Goal: Task Accomplishment & Management: Manage account settings

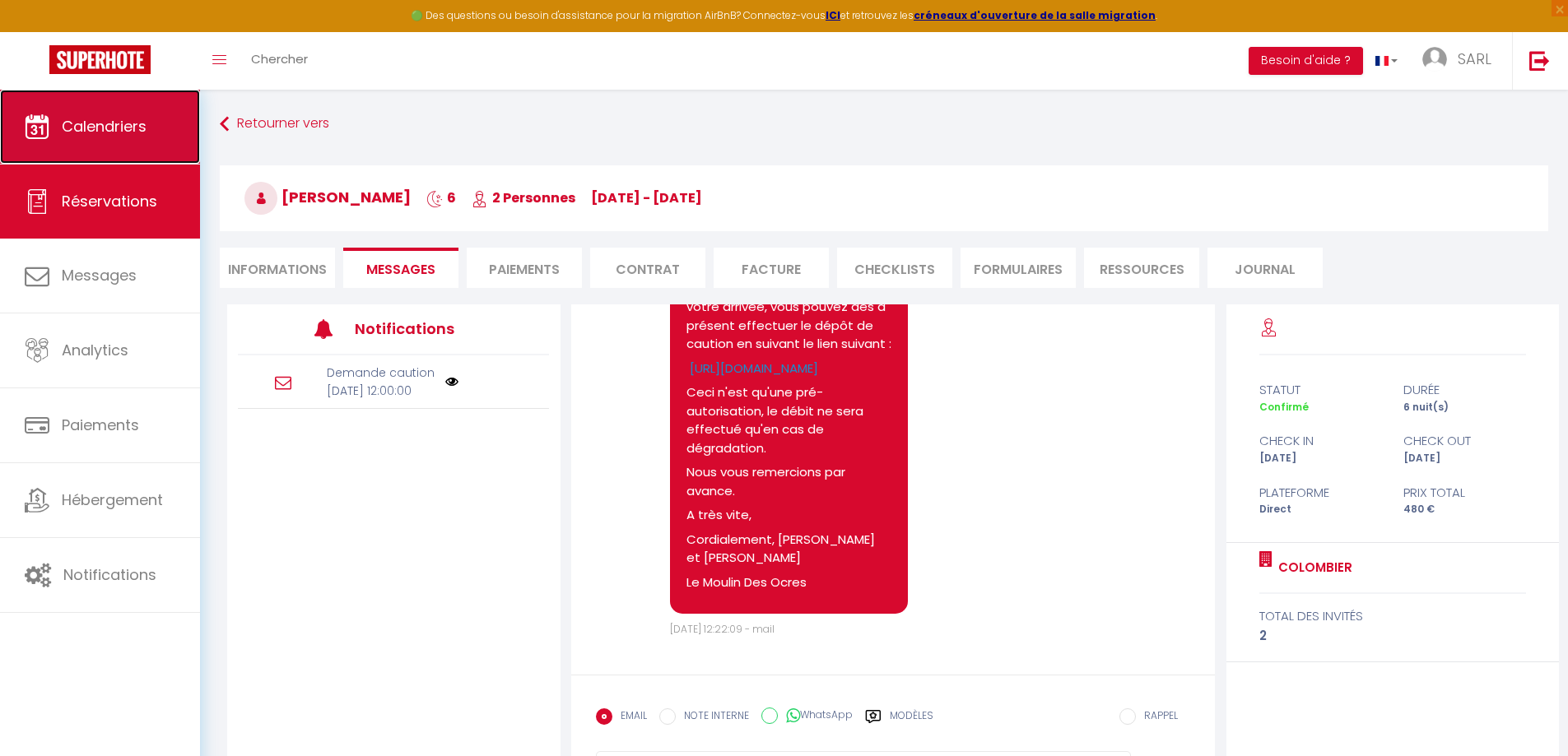
click at [129, 133] on span "Calendriers" at bounding box center [104, 126] width 85 height 21
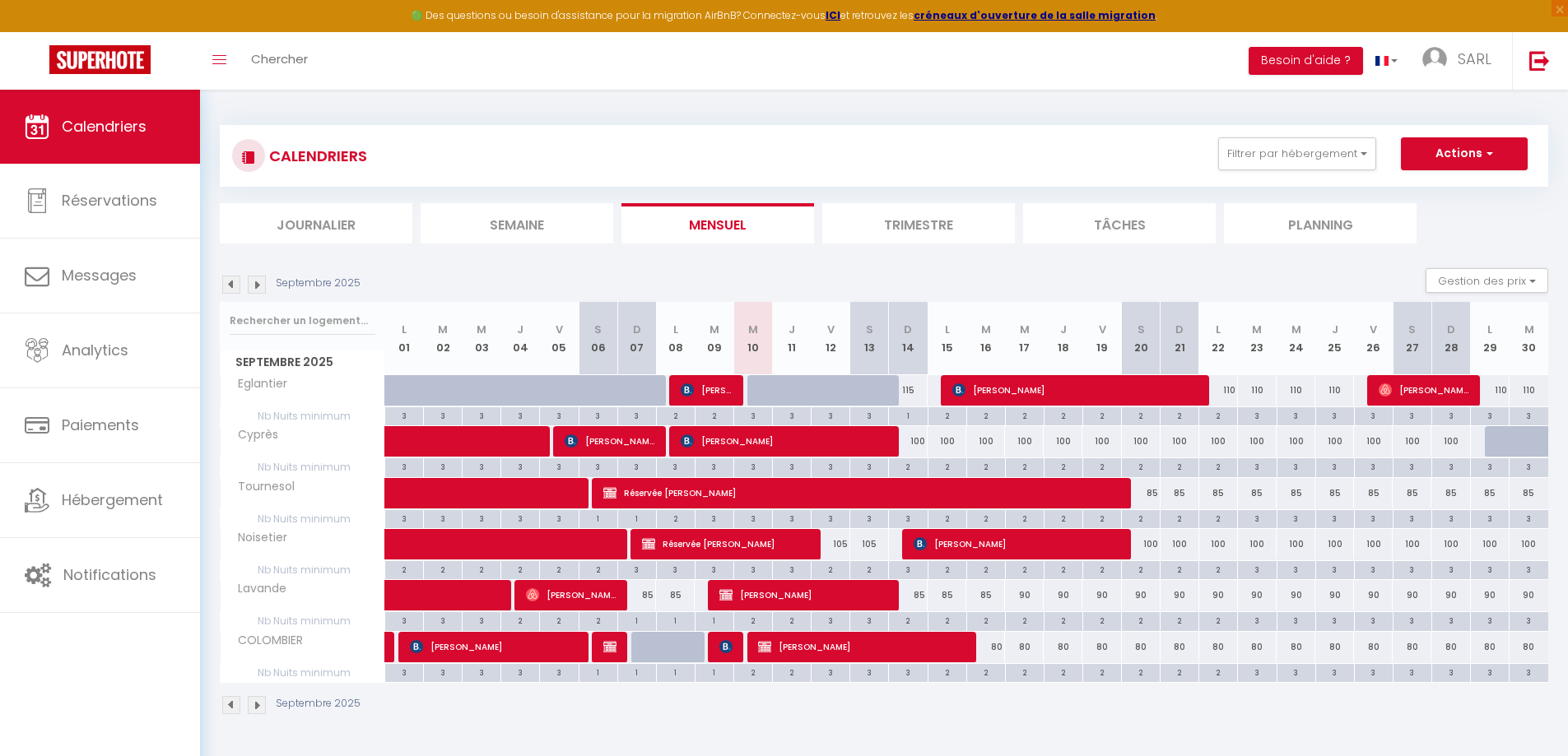
click at [834, 567] on div "2" at bounding box center [831, 568] width 38 height 15
type input "2"
type input "Ven 12 Septembre 2025"
type input "[DATE]"
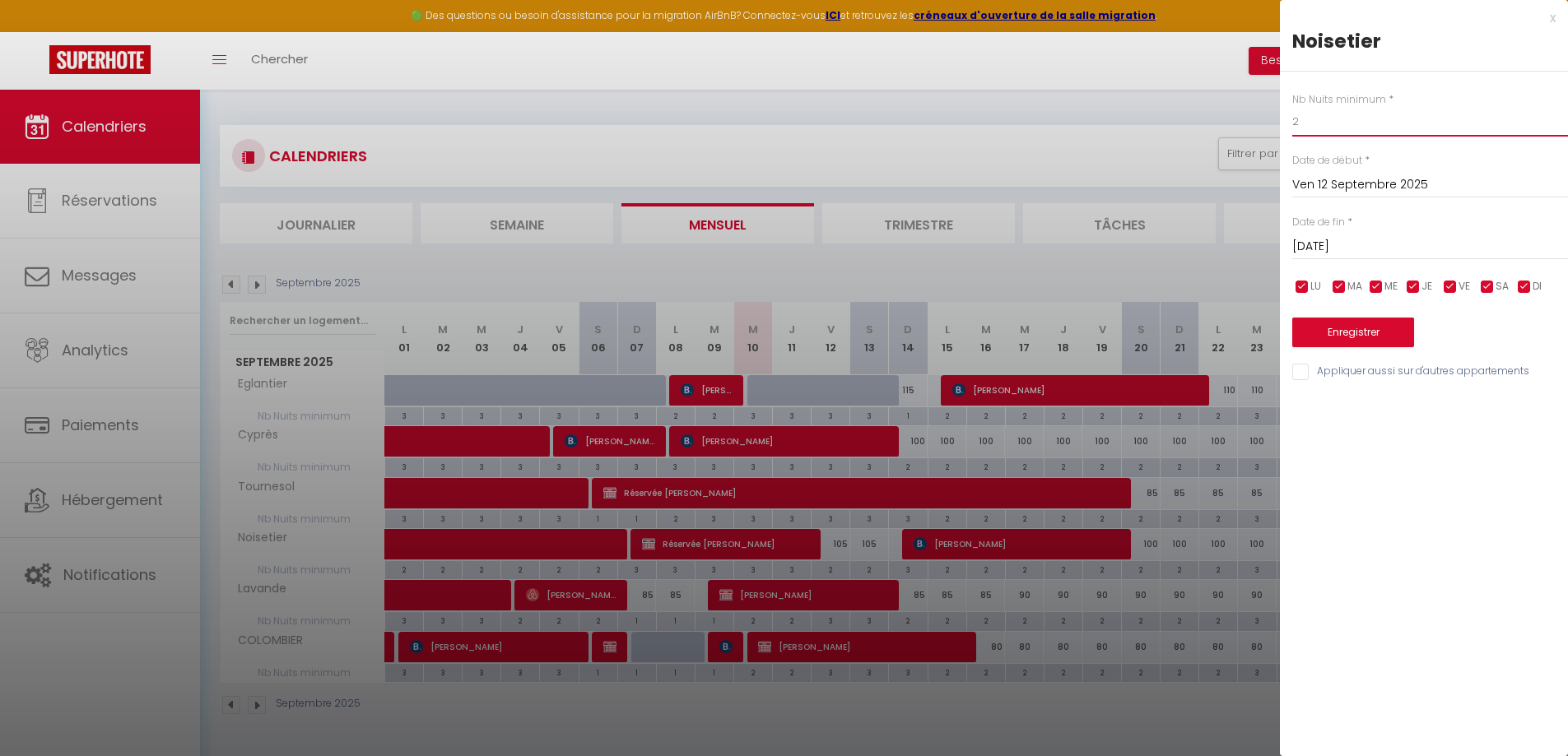
drag, startPoint x: 1285, startPoint y: 132, endPoint x: 1255, endPoint y: 136, distance: 30.3
click at [1283, 132] on div "Nb Nuits minimum * 2 Date de début * [DATE] < [DATE] > Dim Lun Mar Mer Jeu Ven …" at bounding box center [1424, 227] width 288 height 311
type input "1"
click at [1364, 327] on button "Enregistrer" at bounding box center [1353, 332] width 122 height 30
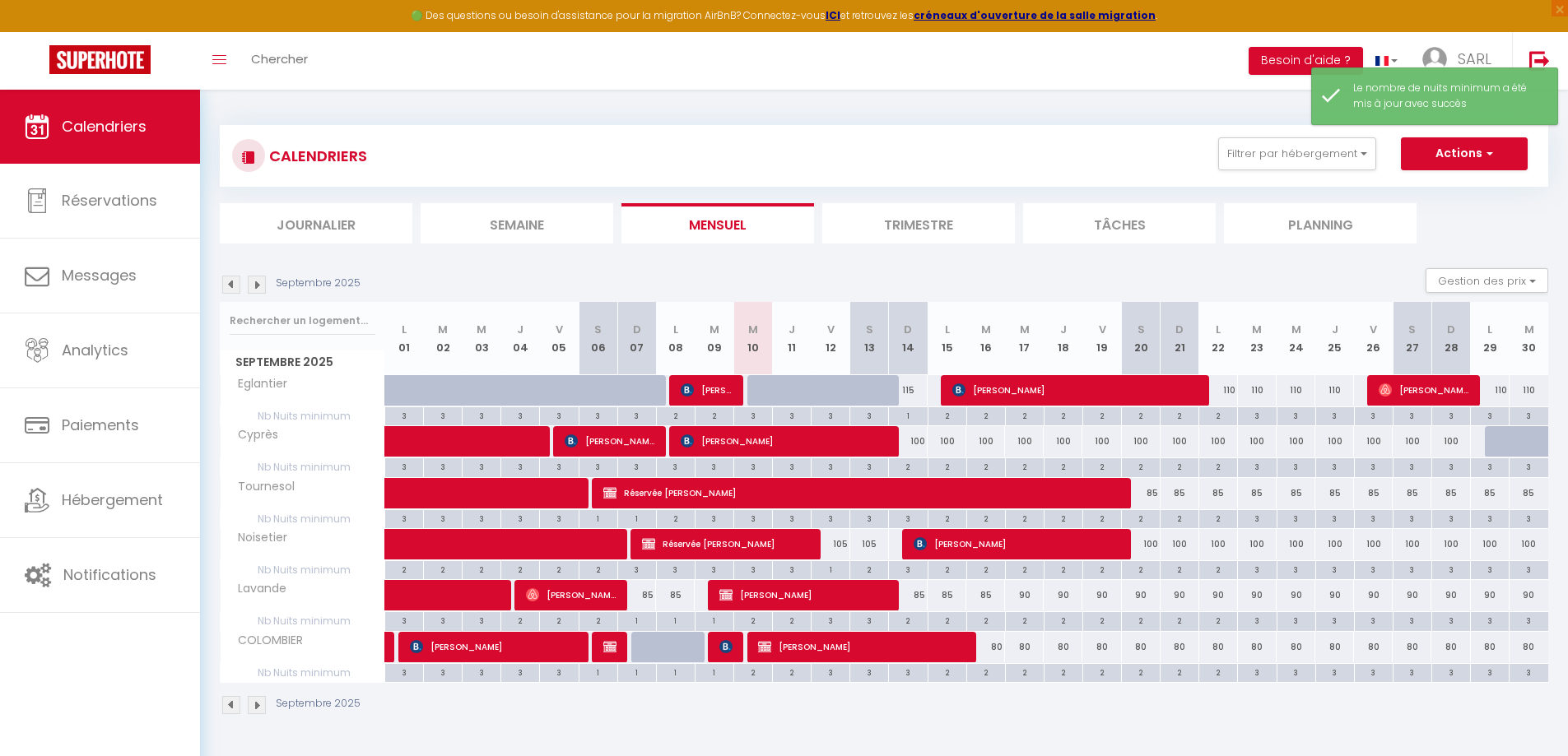
click at [839, 546] on div "105" at bounding box center [831, 544] width 38 height 30
type input "105"
type input "Ven 12 Septembre 2025"
type input "[DATE]"
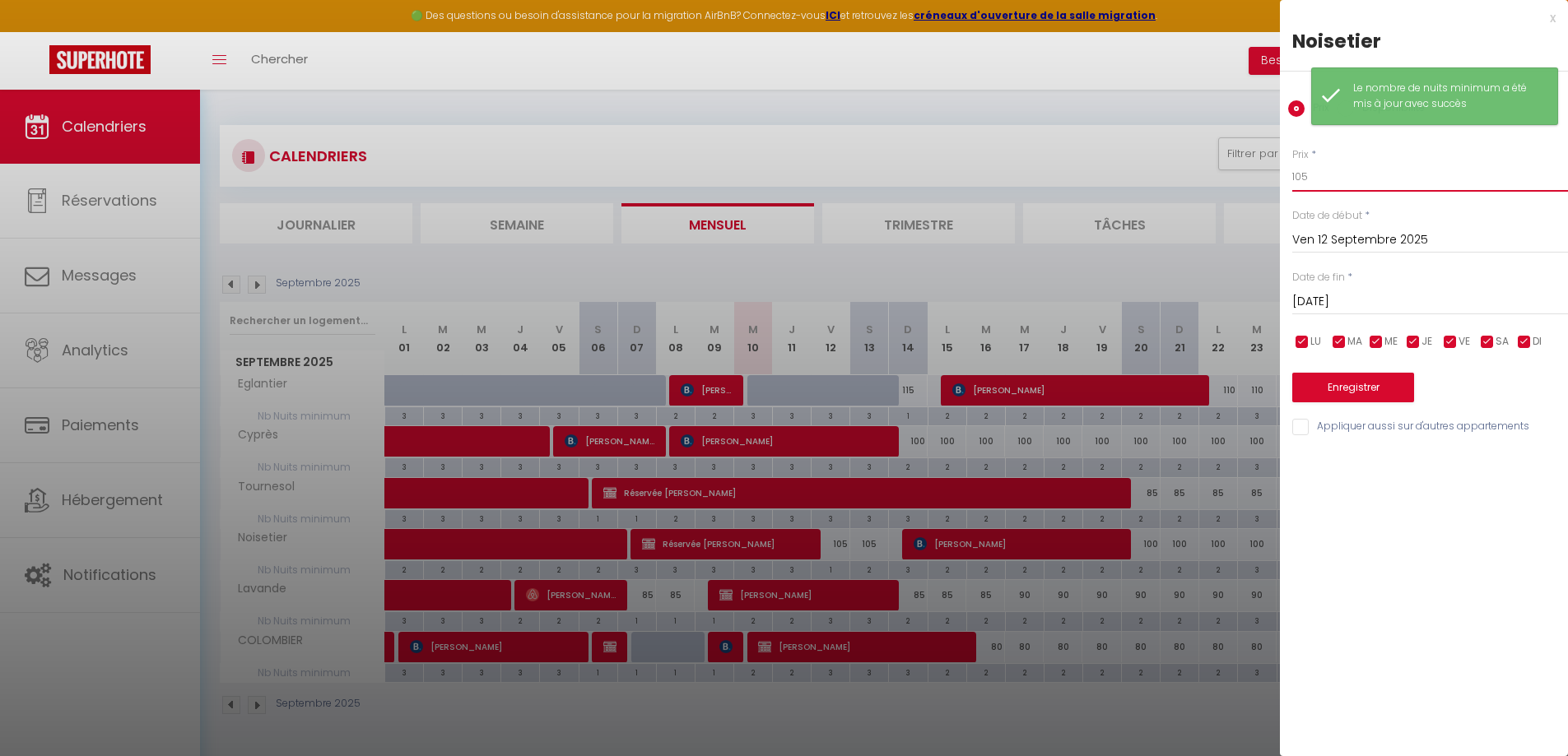
drag, startPoint x: 1308, startPoint y: 178, endPoint x: 1262, endPoint y: 175, distance: 46.1
click at [1263, 175] on body "🟢 Des questions ou besoin d'assistance pour la migration AirBnB? Connectez-vous…" at bounding box center [784, 467] width 1568 height 756
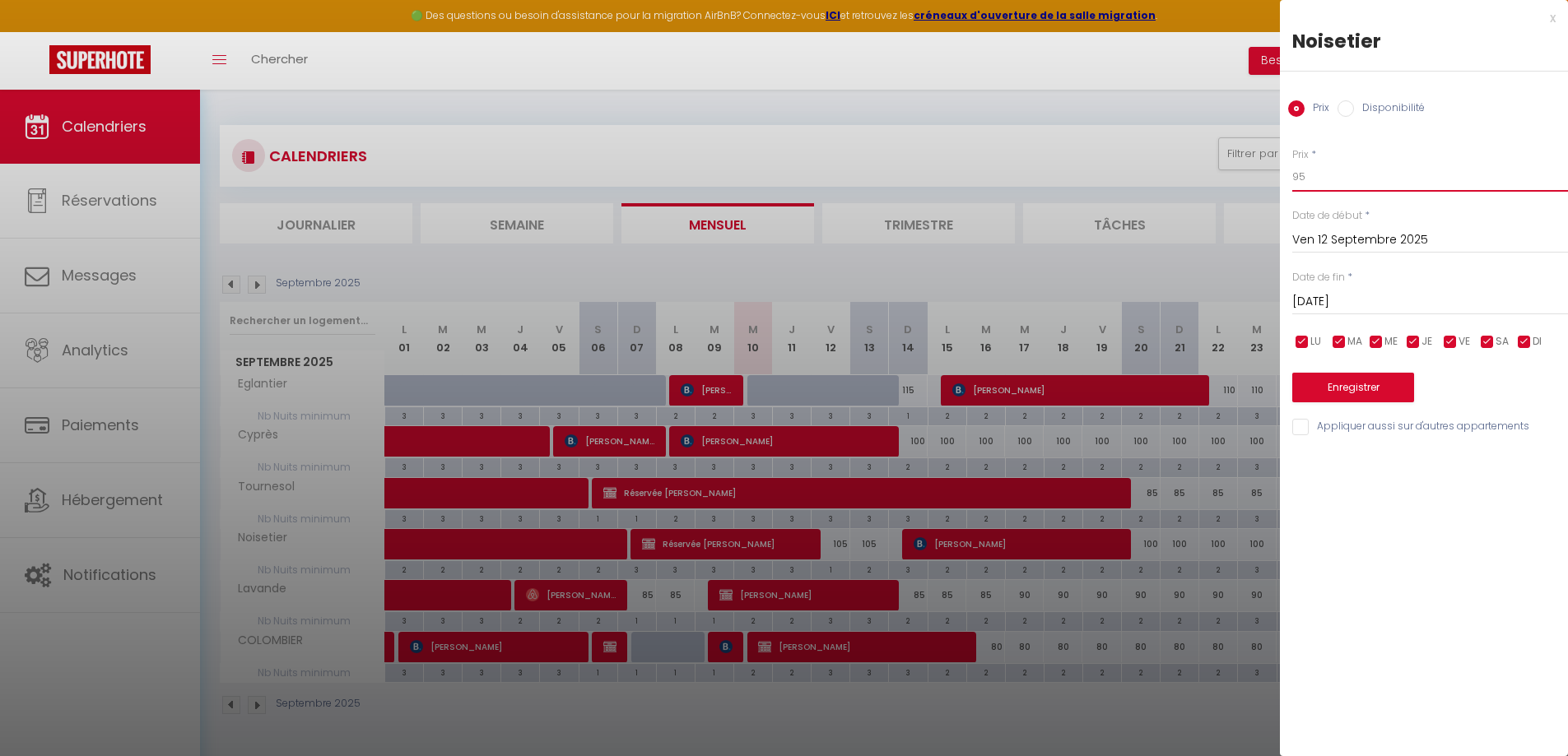
type input "95"
click at [1359, 388] on button "Enregistrer" at bounding box center [1353, 387] width 122 height 30
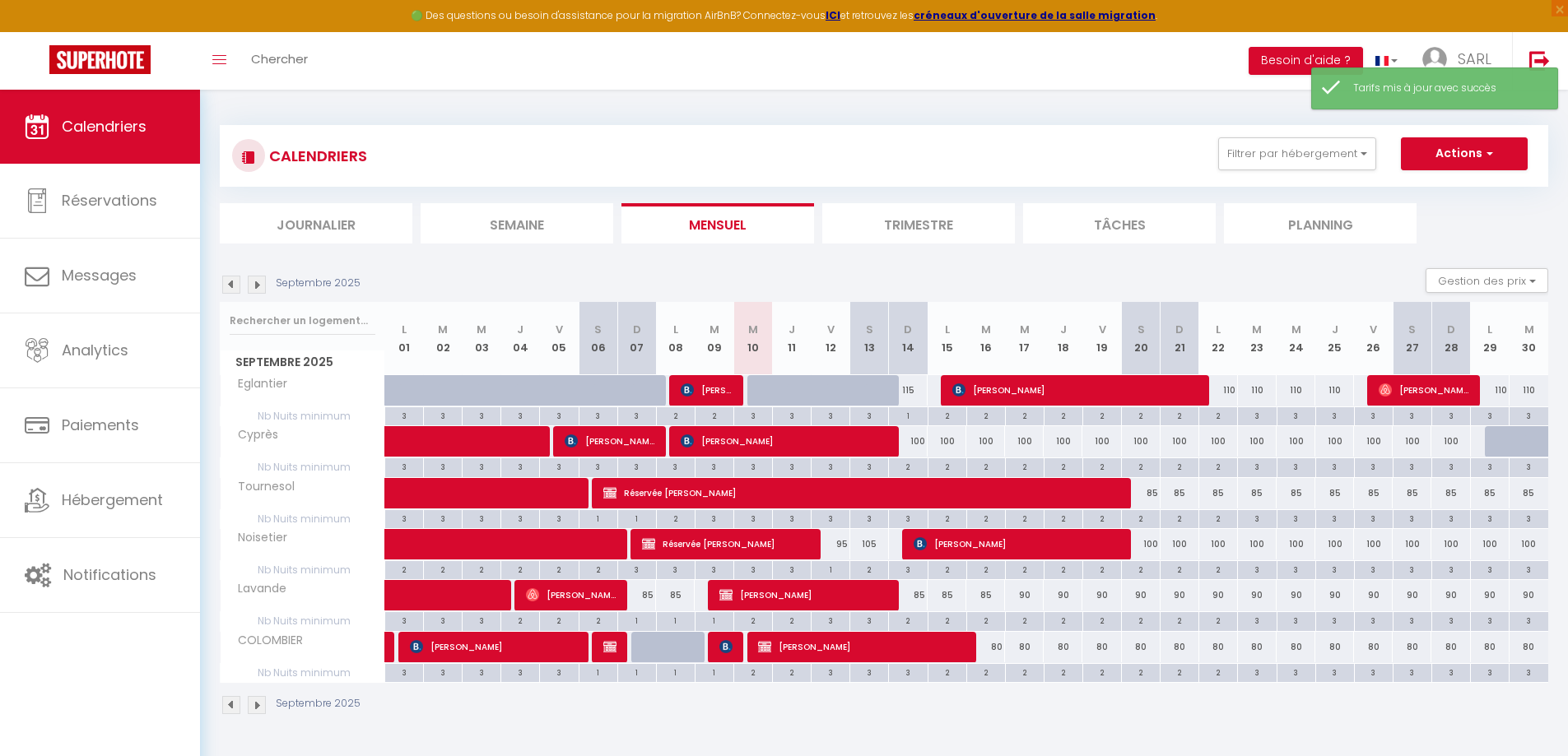
click at [858, 549] on div "105" at bounding box center [869, 544] width 38 height 30
type input "105"
type input "[DATE]"
type input "Dim 14 Septembre 2025"
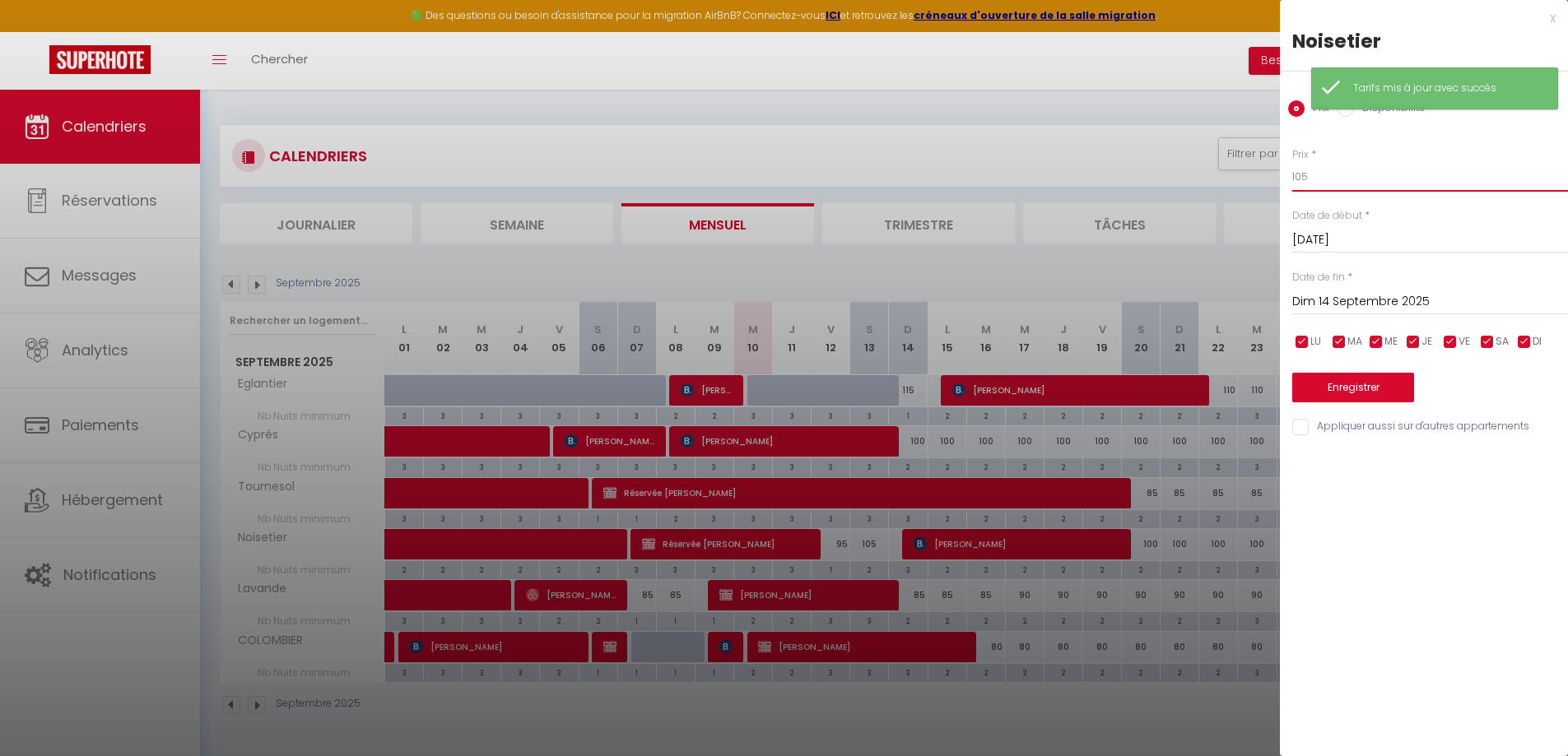
drag, startPoint x: 1304, startPoint y: 177, endPoint x: 1284, endPoint y: 177, distance: 20.0
click at [1286, 177] on div "Prix * 105 Statut * Disponible Indisponible Date de début * [DATE] < [DATE] > D…" at bounding box center [1424, 283] width 288 height 311
type input "95"
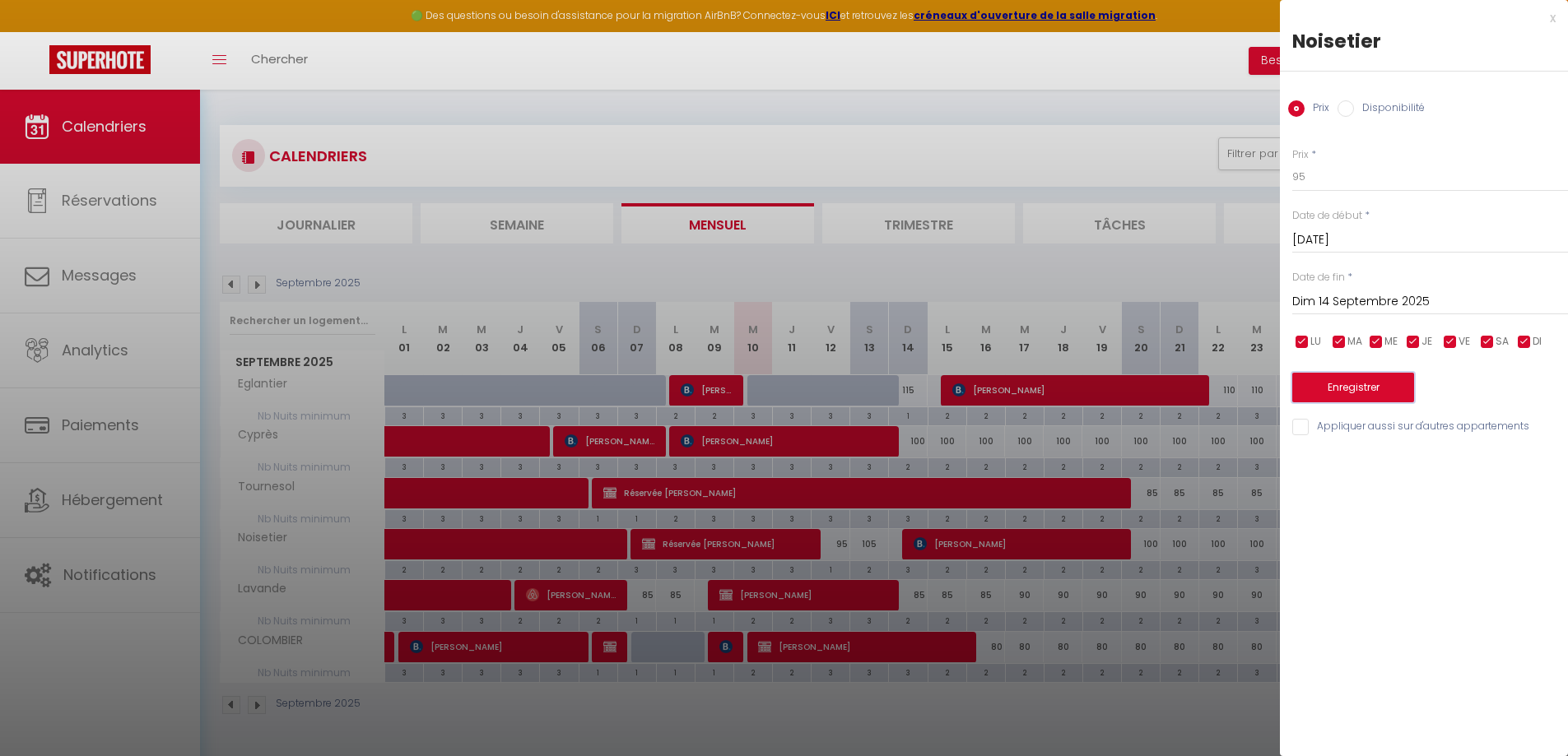
click at [1336, 382] on button "Enregistrer" at bounding box center [1353, 387] width 122 height 30
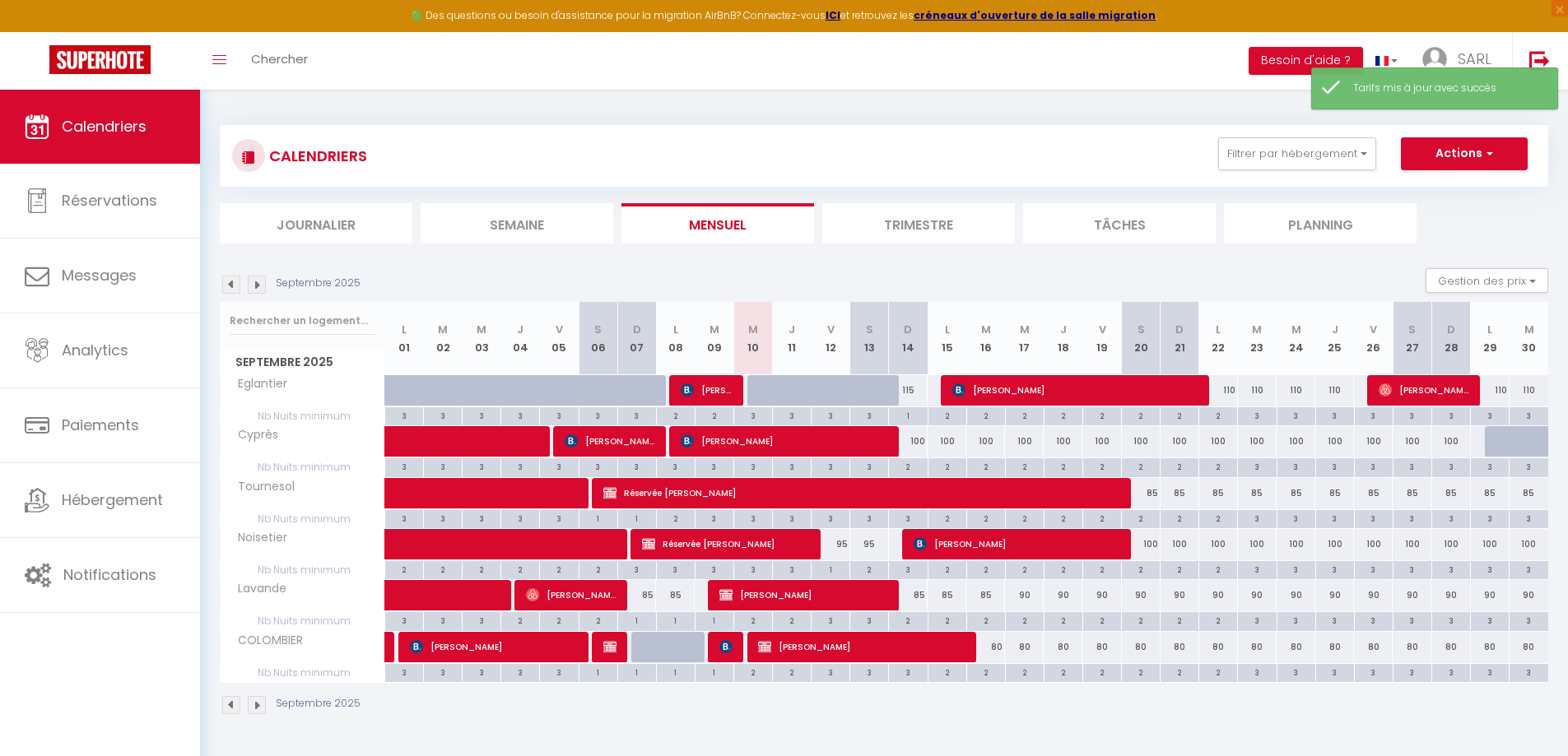
click at [868, 566] on div "2" at bounding box center [869, 568] width 38 height 15
type input "2"
type input "[DATE]"
type input "Dim 14 Septembre 2025"
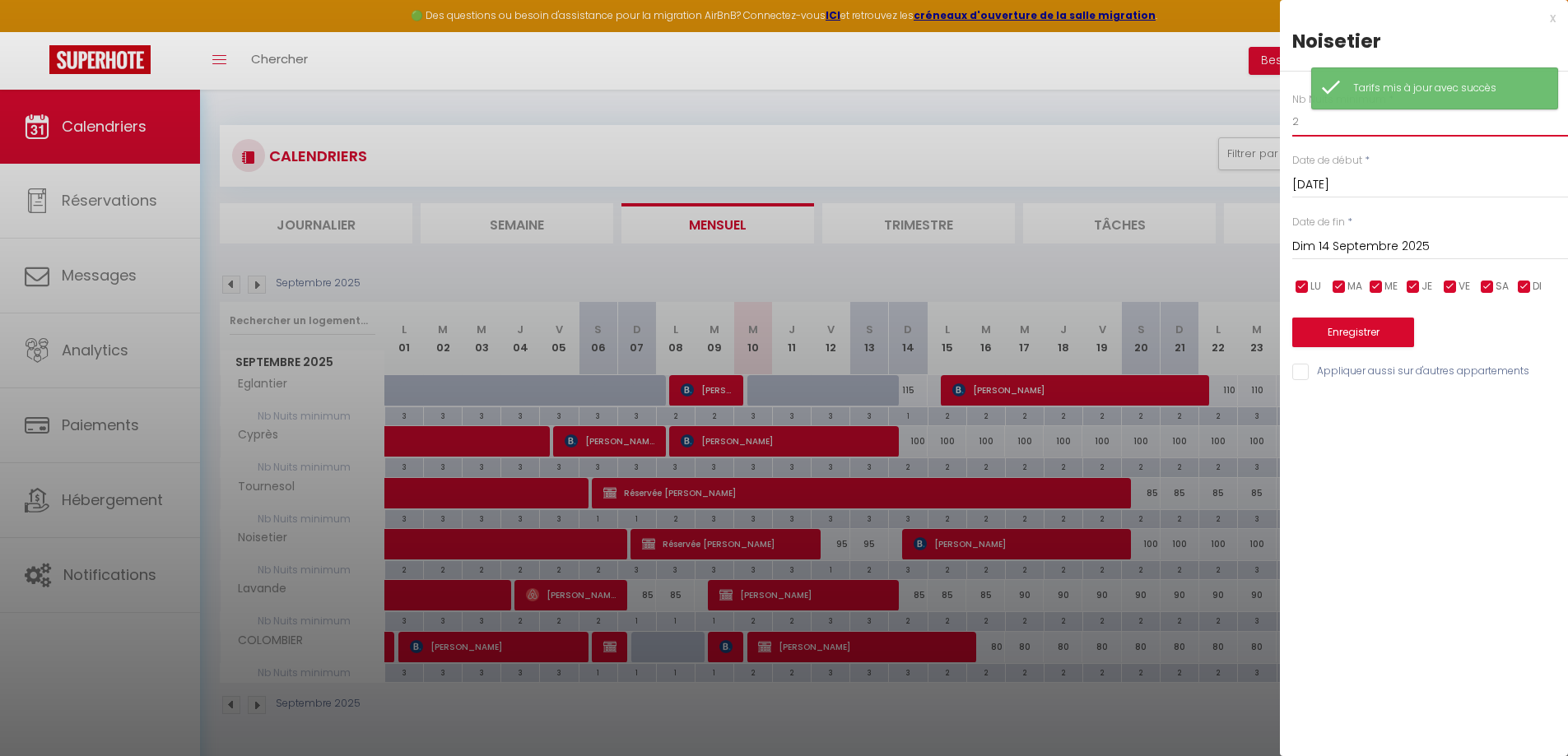
drag, startPoint x: 1312, startPoint y: 125, endPoint x: 1256, endPoint y: 128, distance: 56.1
click at [1255, 128] on body "🟢 Des questions ou besoin d'assistance pour la migration AirBnB? Connectez-vous…" at bounding box center [784, 467] width 1568 height 756
type input "1"
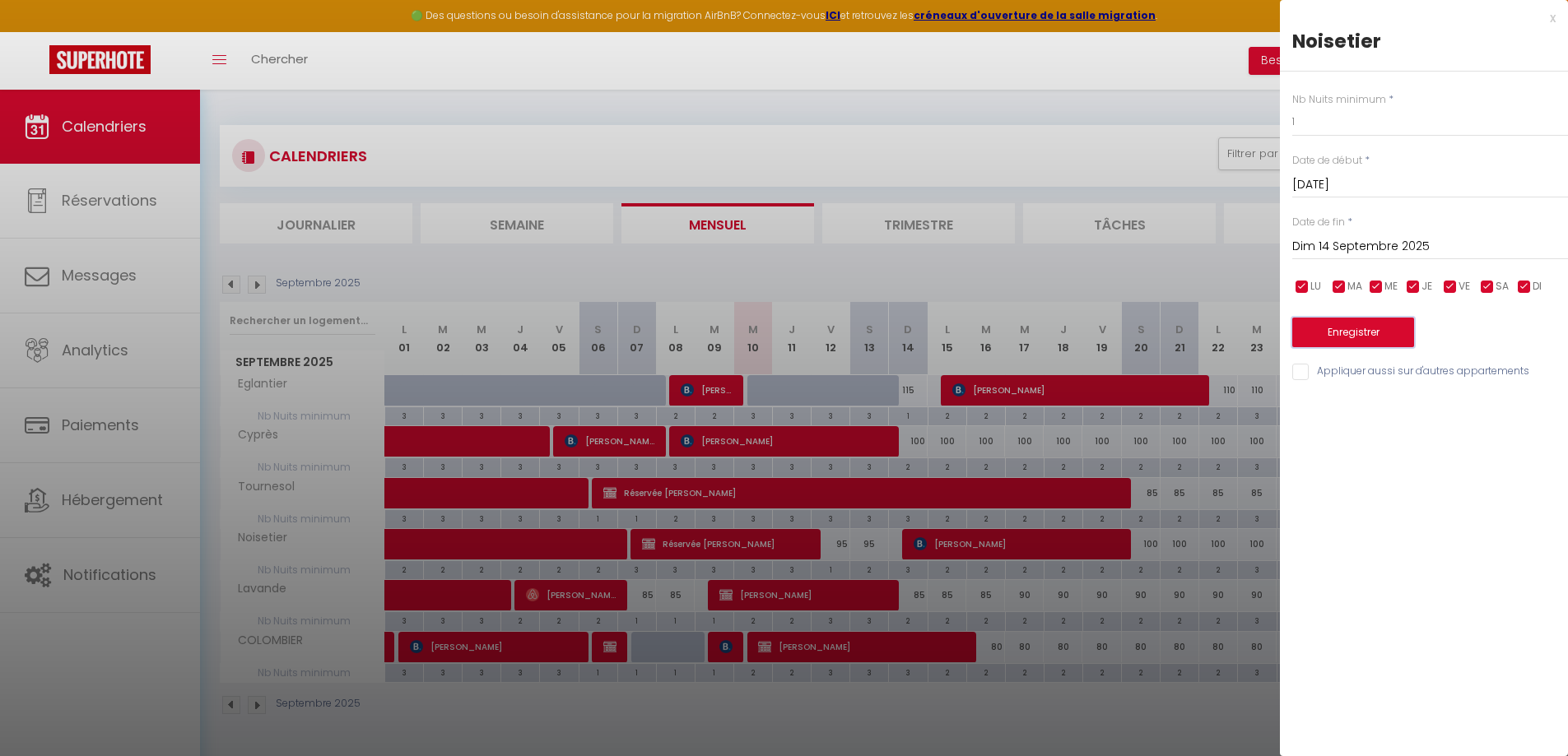
click at [1334, 327] on button "Enregistrer" at bounding box center [1353, 332] width 122 height 30
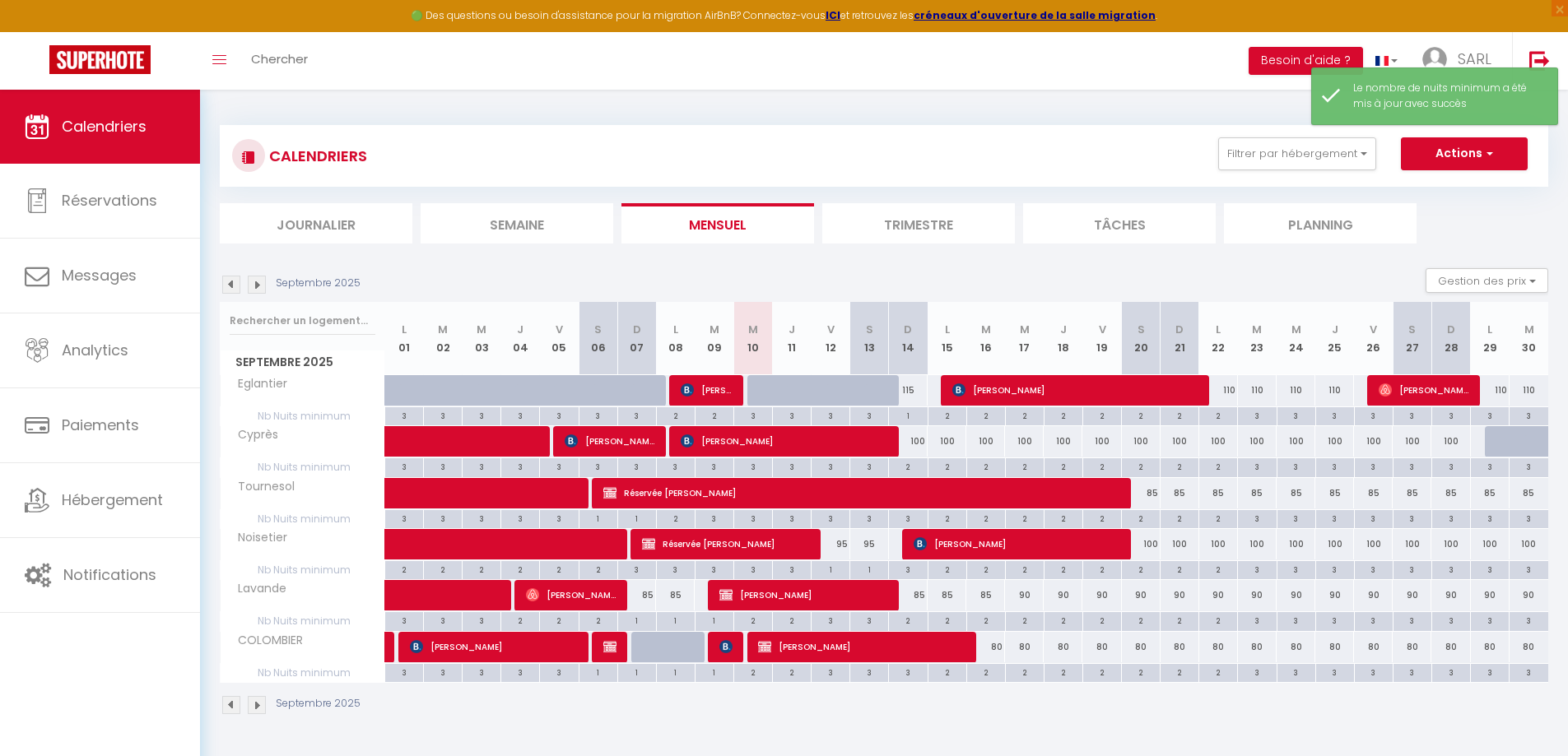
click at [808, 733] on div "CALENDRIERS Filtrer par hébergement Tous Eglantier Noisetier Lavande COLOMBIER …" at bounding box center [883, 420] width 1368 height 661
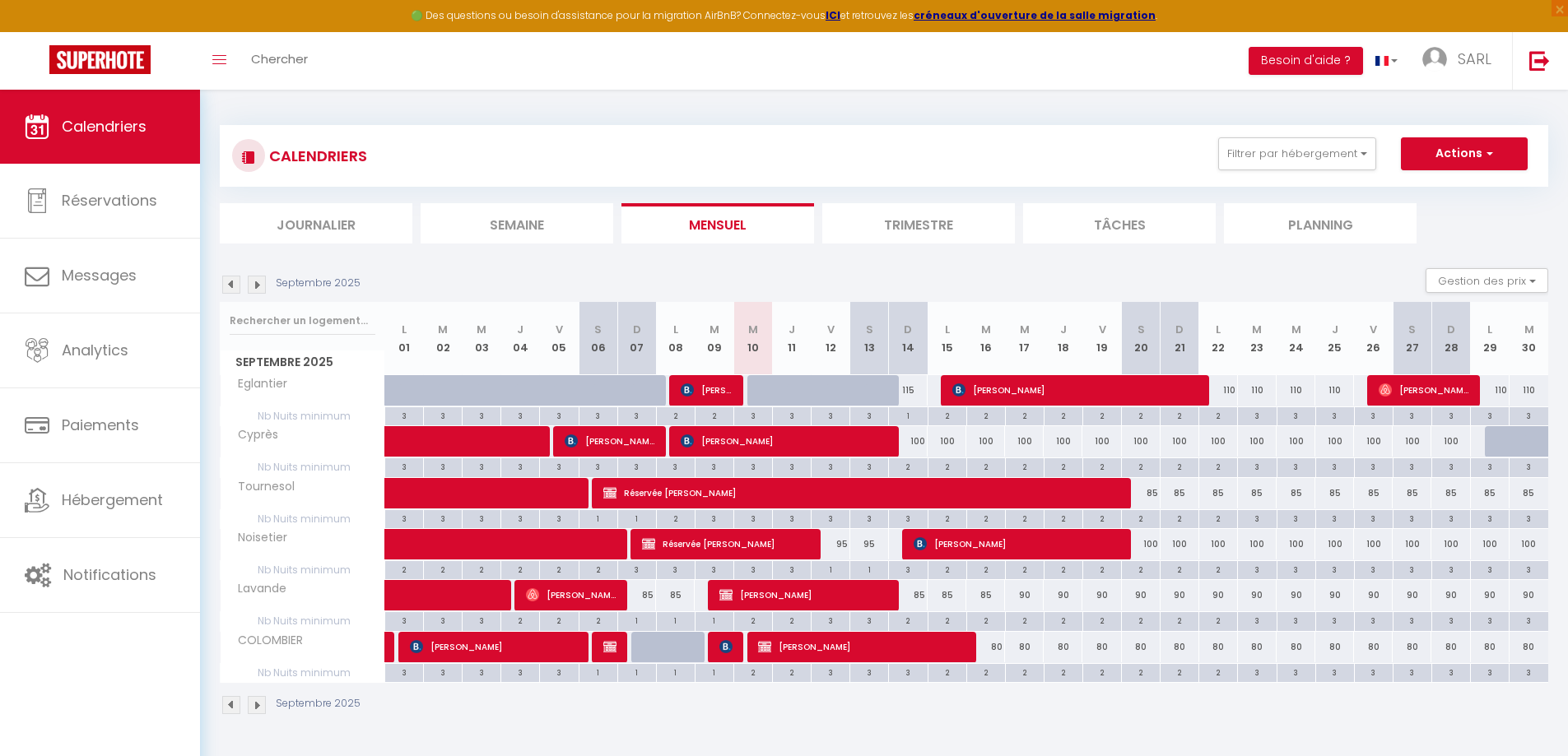
drag, startPoint x: 933, startPoint y: 217, endPoint x: 943, endPoint y: 219, distance: 10.2
drag, startPoint x: 943, startPoint y: 219, endPoint x: 977, endPoint y: 77, distance: 146.0
click at [977, 77] on div "Toggle menubar Chercher BUTTON Besoin d'aide ? SARL Paramètres Équipe" at bounding box center [837, 61] width 1436 height 57
